Goal: Information Seeking & Learning: Learn about a topic

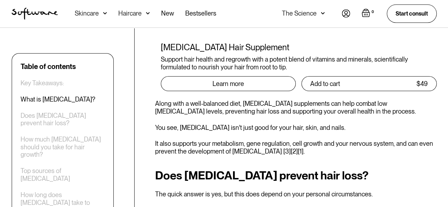
scroll to position [779, 0]
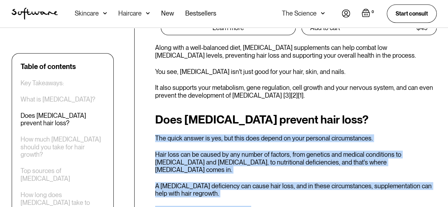
drag, startPoint x: 147, startPoint y: 88, endPoint x: 234, endPoint y: 146, distance: 104.4
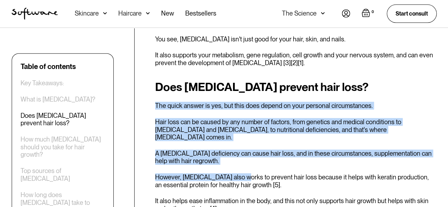
scroll to position [849, 0]
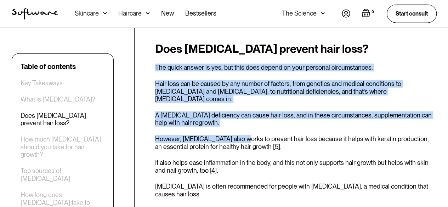
click at [160, 80] on div "Does [MEDICAL_DATA] prevent hair loss? The quick answer is yes, but this does d…" at bounding box center [295, 159] width 281 height 234
click at [157, 135] on p "However, [MEDICAL_DATA] also works to prevent hair loss because it helps with k…" at bounding box center [295, 142] width 281 height 15
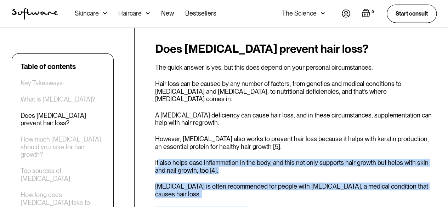
drag, startPoint x: 158, startPoint y: 99, endPoint x: 252, endPoint y: 146, distance: 105.7
click at [251, 146] on div "Does [MEDICAL_DATA] prevent hair loss? The quick answer is yes, but this does d…" at bounding box center [295, 159] width 281 height 234
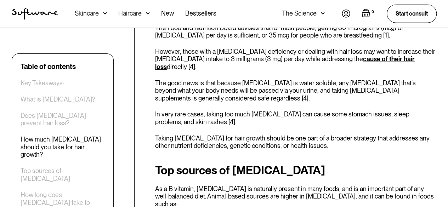
scroll to position [1168, 0]
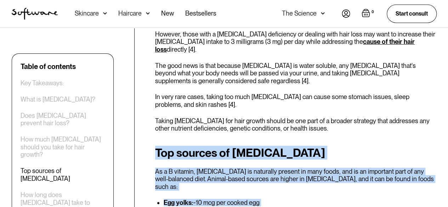
drag, startPoint x: 155, startPoint y: 61, endPoint x: 281, endPoint y: 191, distance: 181.7
